Goal: Task Accomplishment & Management: Manage account settings

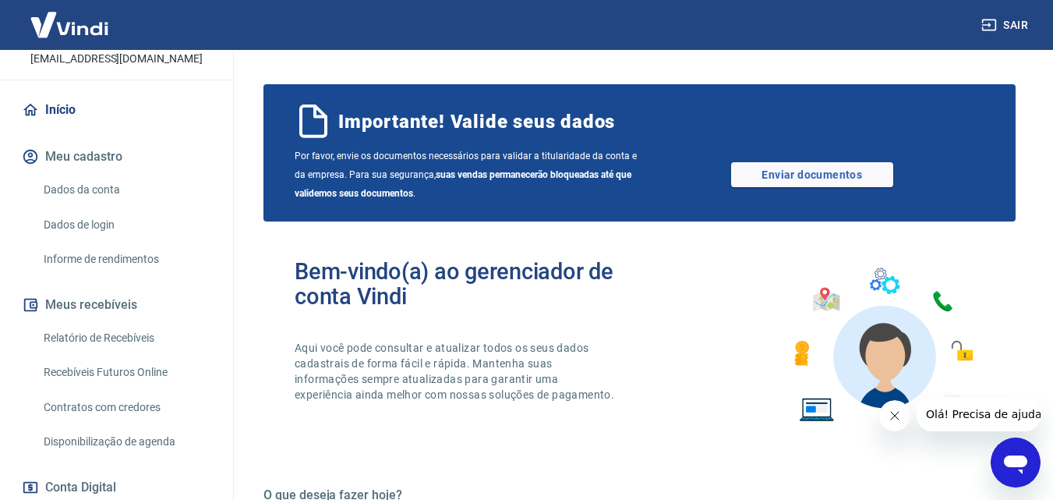
scroll to position [161, 0]
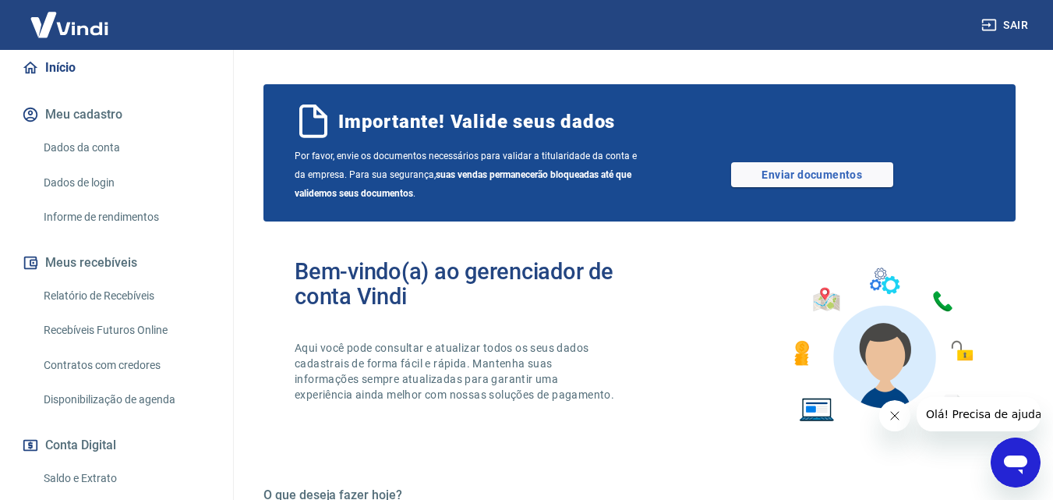
click at [102, 292] on link "Relatório de Recebíveis" at bounding box center [125, 296] width 177 height 32
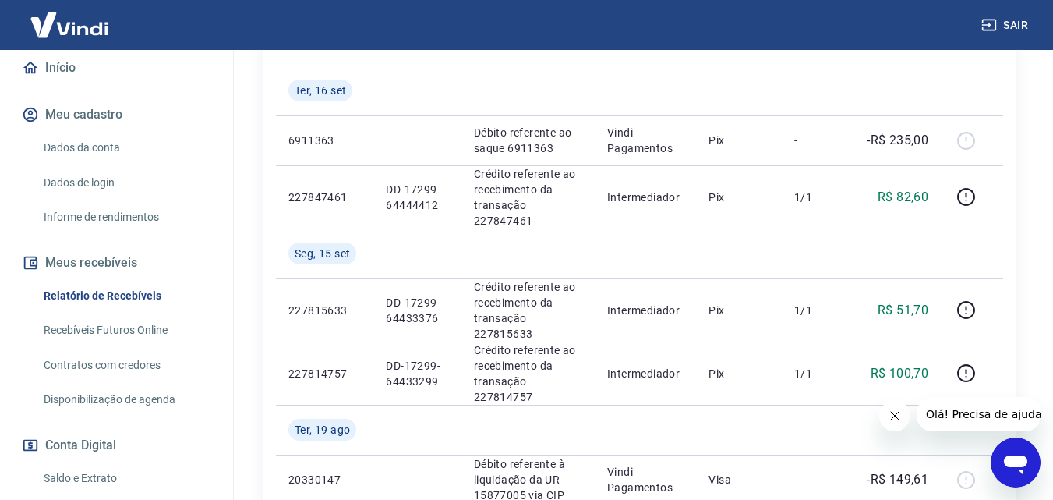
scroll to position [297, 0]
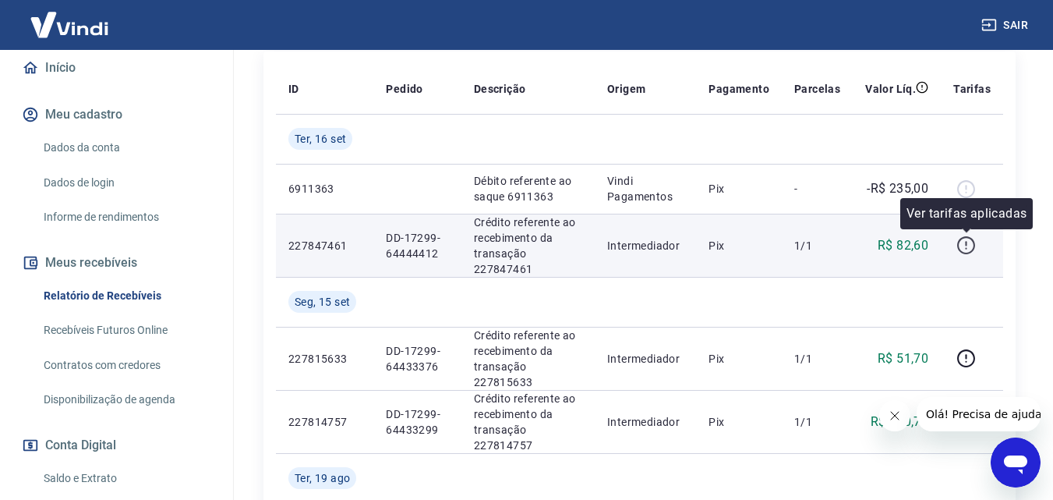
click at [969, 244] on icon "button" at bounding box center [966, 244] width 19 height 19
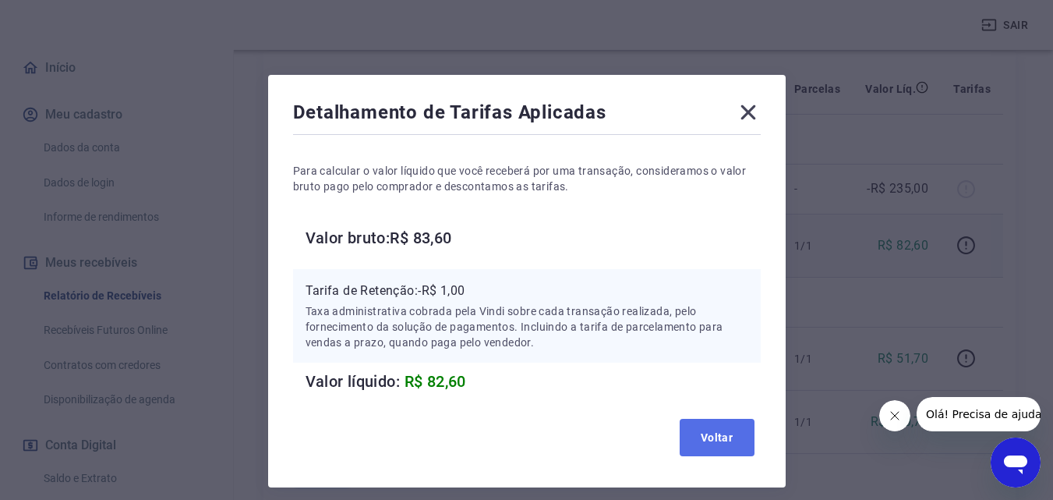
click at [727, 428] on button "Voltar" at bounding box center [717, 437] width 75 height 37
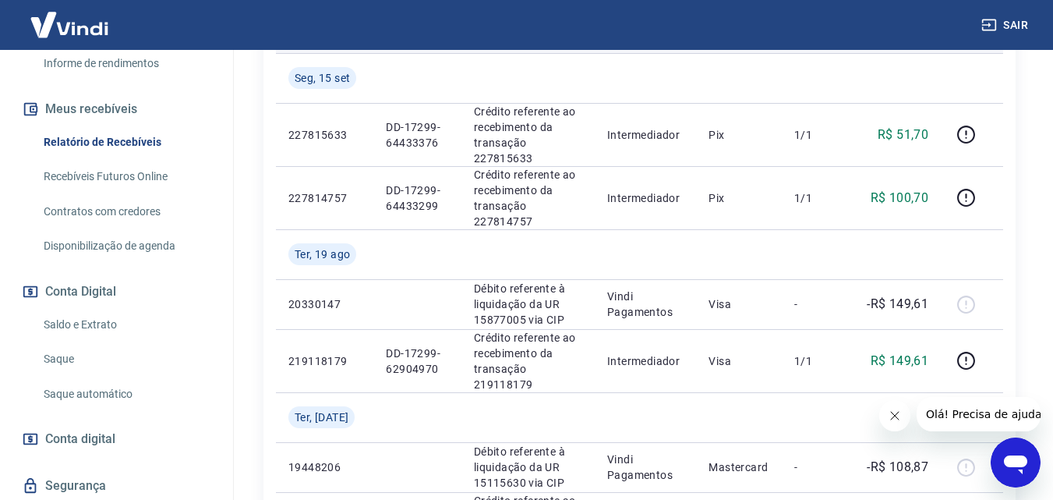
scroll to position [317, 0]
click at [53, 321] on link "Saldo e Extrato" at bounding box center [125, 323] width 177 height 32
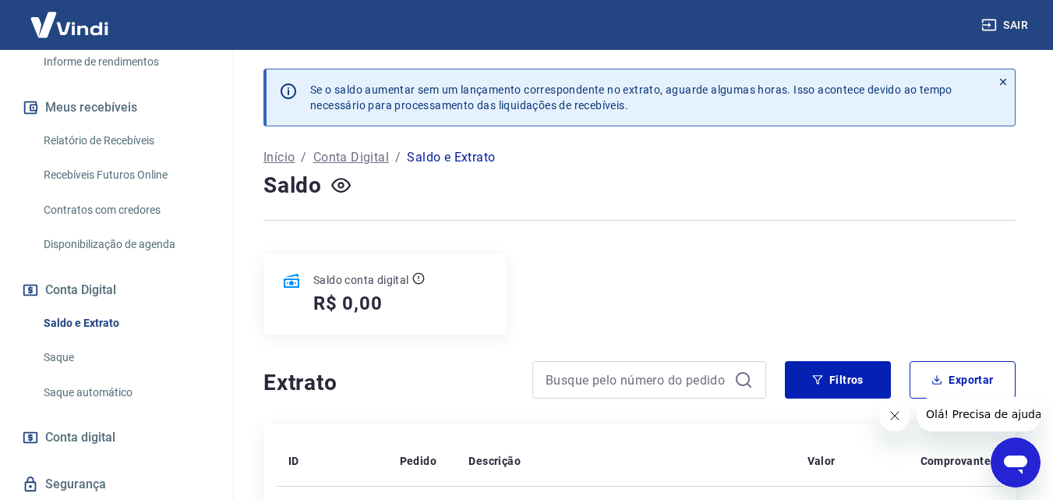
click at [53, 363] on link "Saque" at bounding box center [125, 358] width 177 height 32
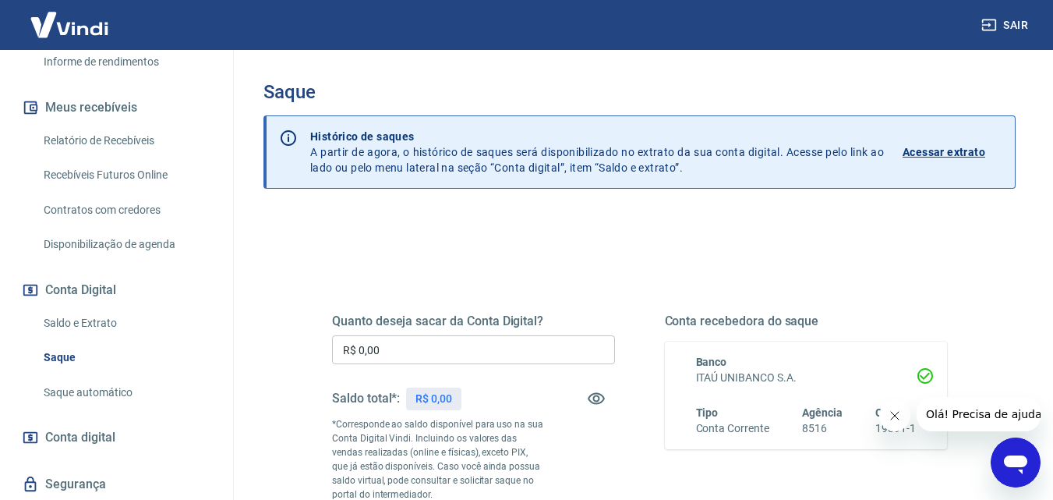
click at [63, 327] on link "Saldo e Extrato" at bounding box center [125, 323] width 177 height 32
